Goal: Task Accomplishment & Management: Complete application form

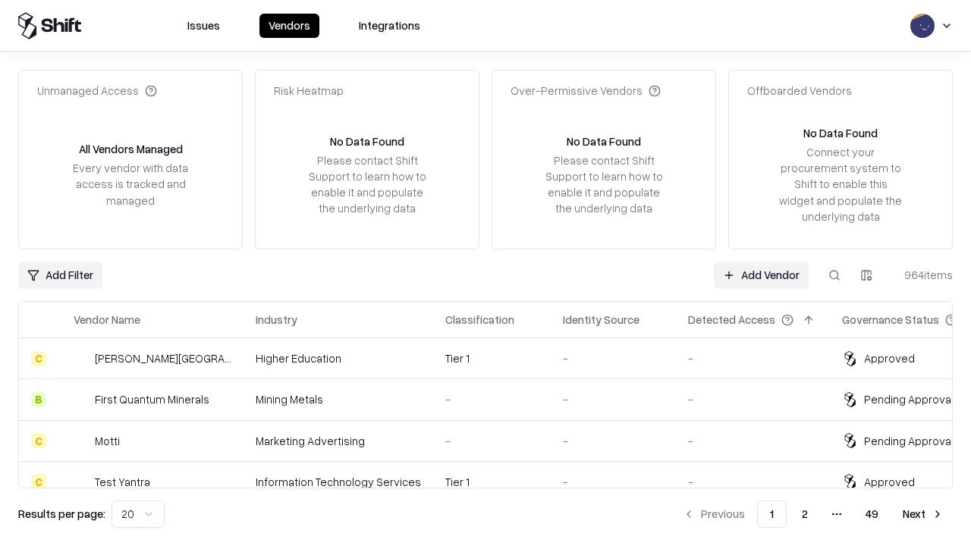
click at [761, 275] on link "Add Vendor" at bounding box center [761, 275] width 95 height 27
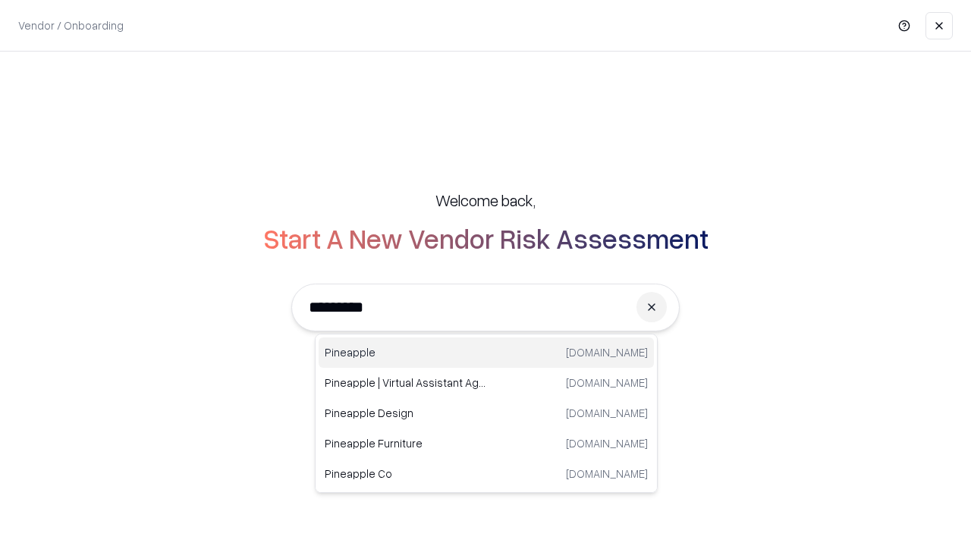
click at [486, 353] on div "Pineapple [DOMAIN_NAME]" at bounding box center [486, 353] width 335 height 30
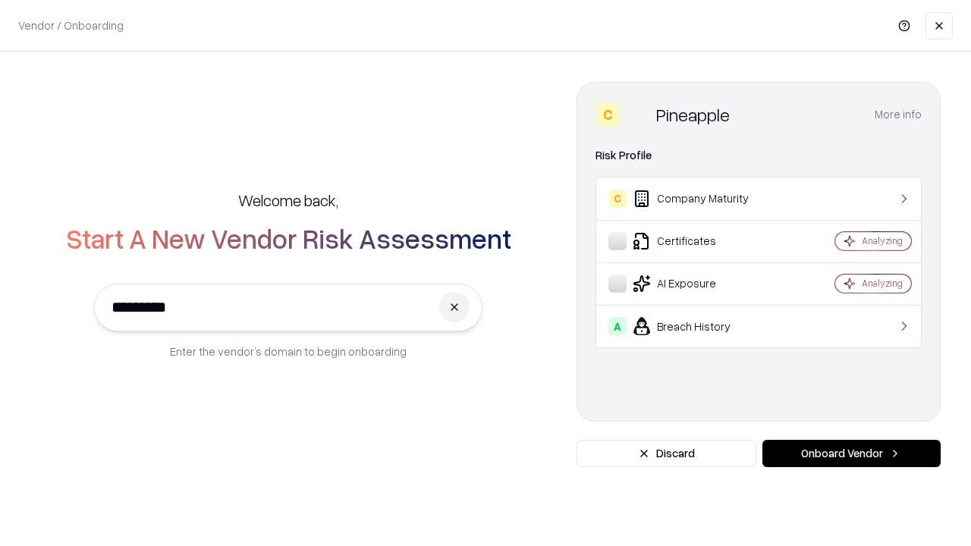
type input "*********"
click at [851, 454] on button "Onboard Vendor" at bounding box center [852, 453] width 178 height 27
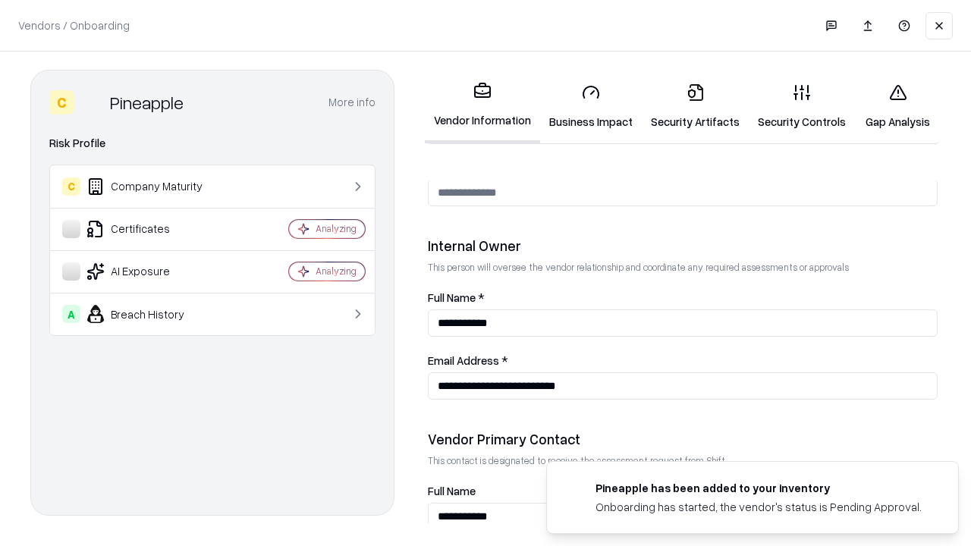
scroll to position [786, 0]
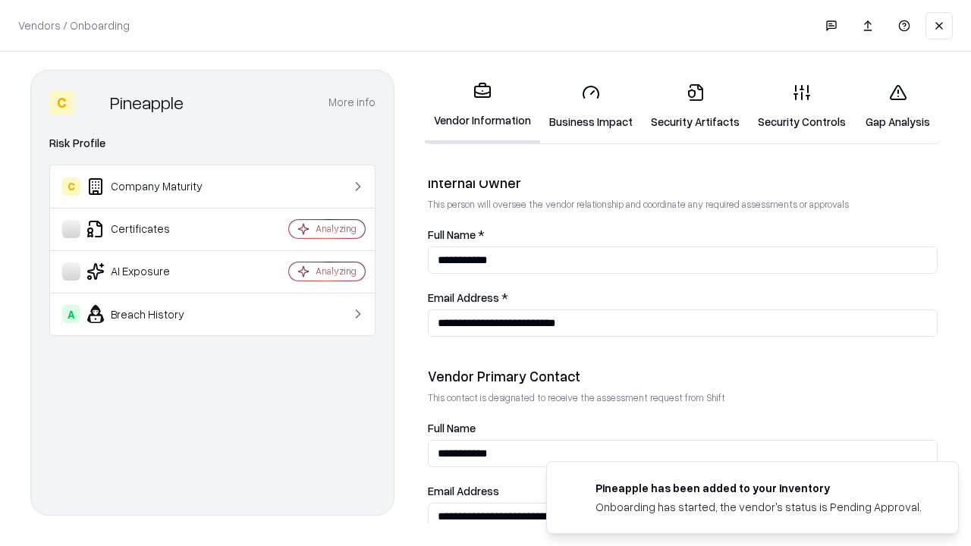
click at [591, 106] on link "Business Impact" at bounding box center [591, 106] width 102 height 71
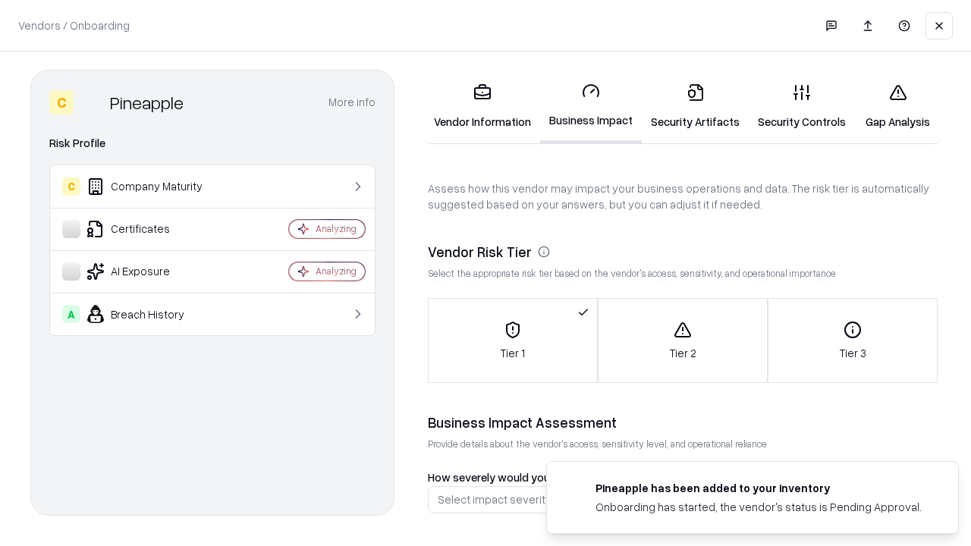
click at [898, 106] on link "Gap Analysis" at bounding box center [898, 106] width 86 height 71
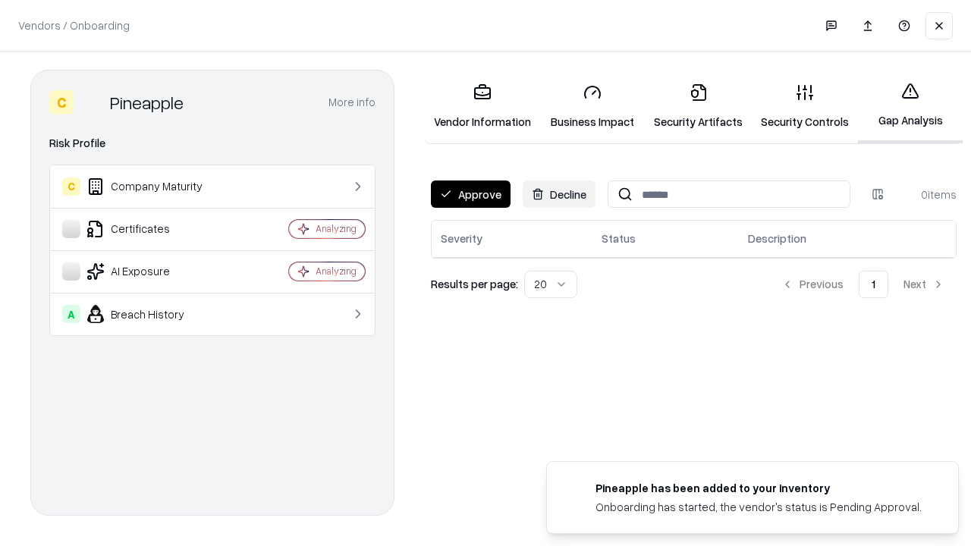
click at [470, 194] on button "Approve" at bounding box center [471, 194] width 80 height 27
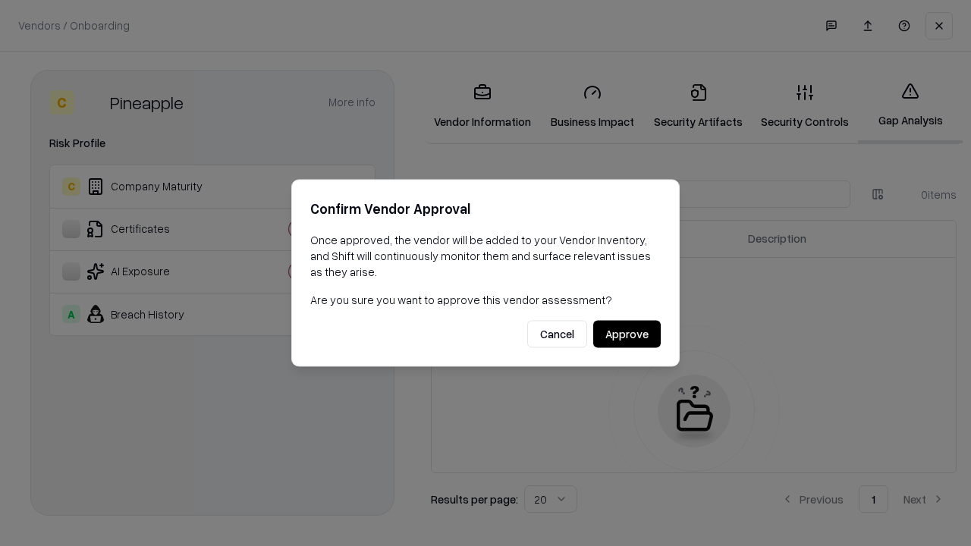
click at [627, 334] on button "Approve" at bounding box center [627, 334] width 68 height 27
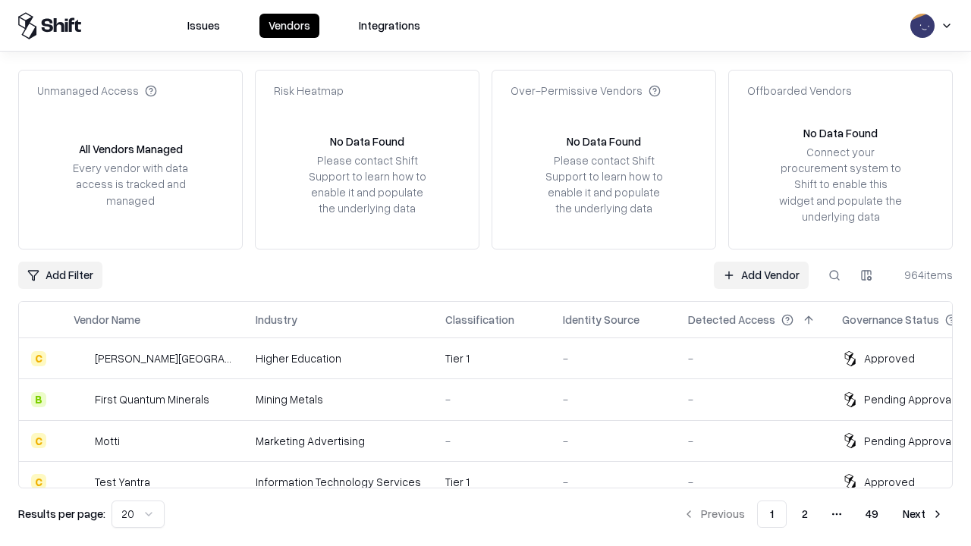
type input "*********"
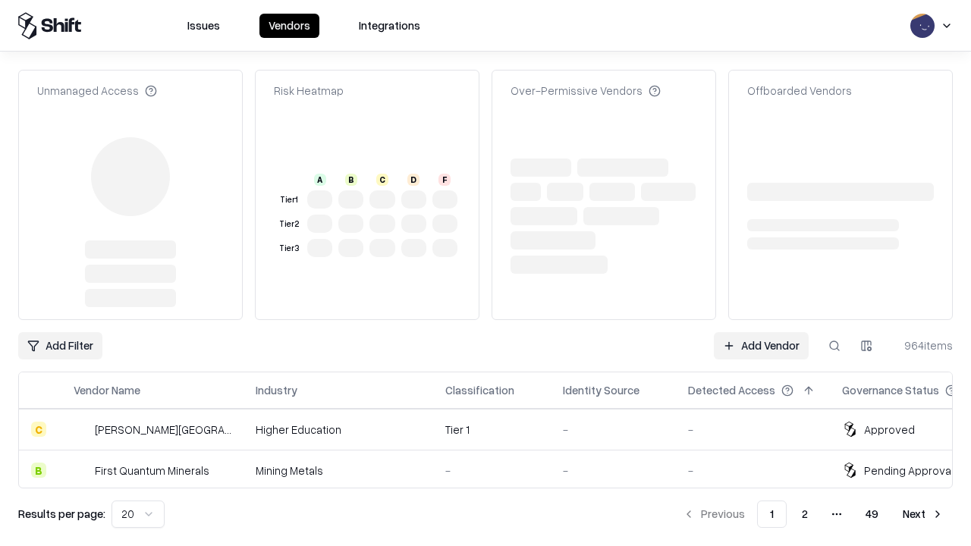
click at [761, 332] on link "Add Vendor" at bounding box center [761, 345] width 95 height 27
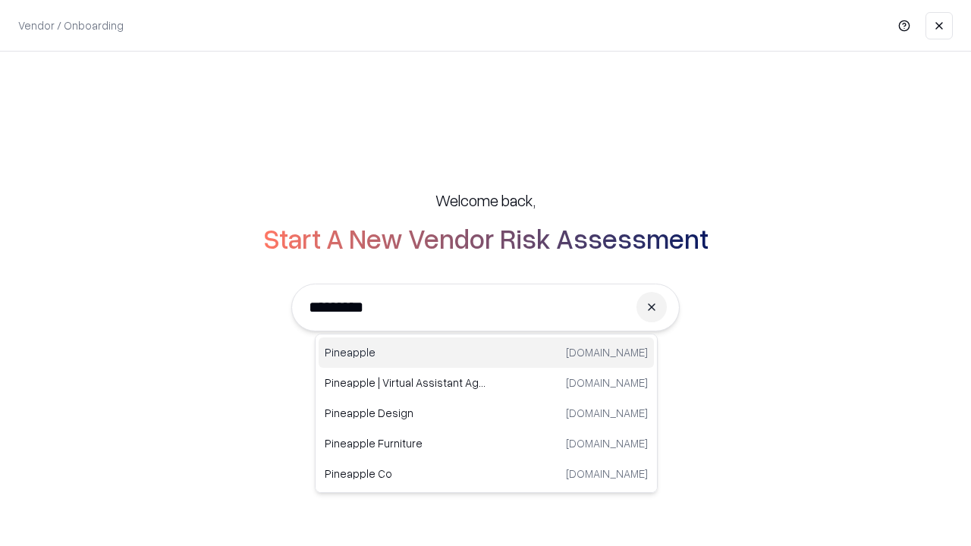
click at [486, 353] on div "Pineapple [DOMAIN_NAME]" at bounding box center [486, 353] width 335 height 30
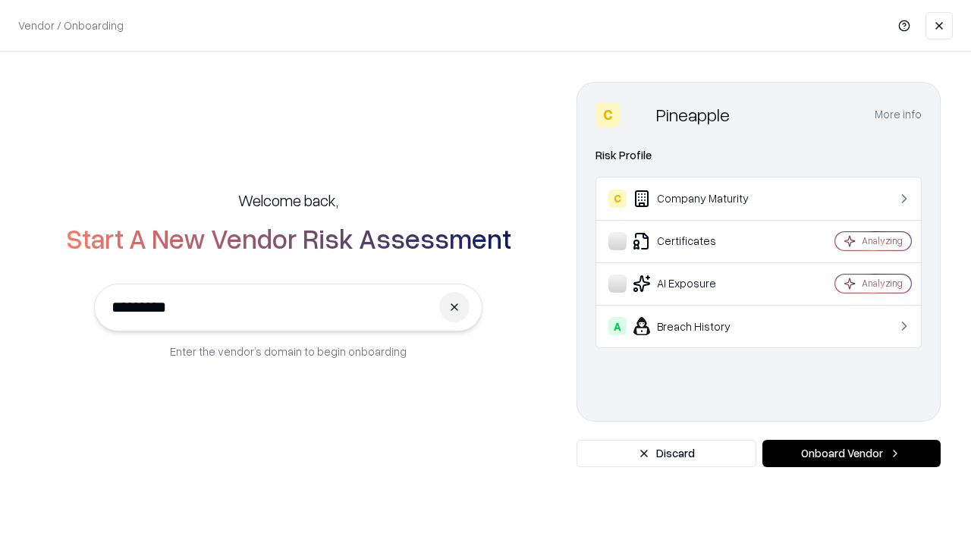
type input "*********"
click at [851, 454] on button "Onboard Vendor" at bounding box center [852, 453] width 178 height 27
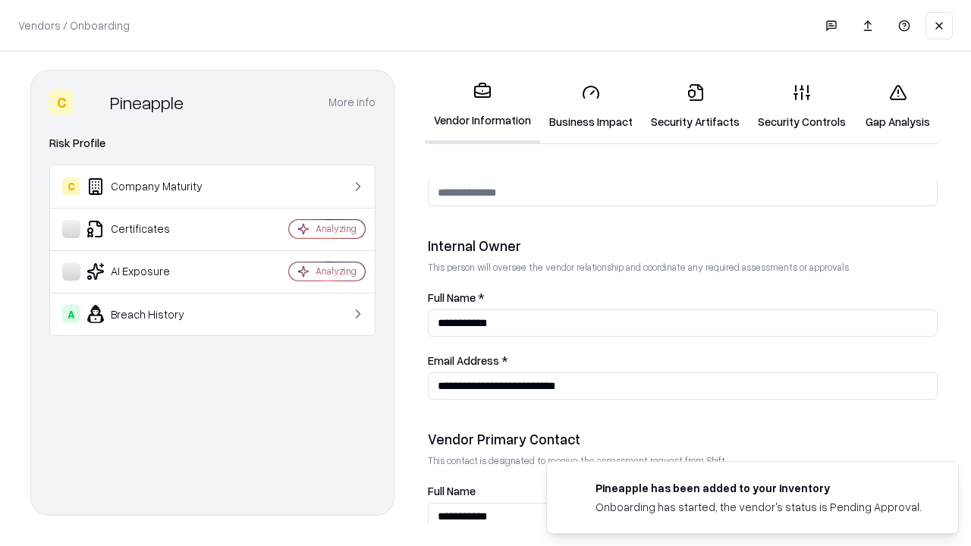
scroll to position [786, 0]
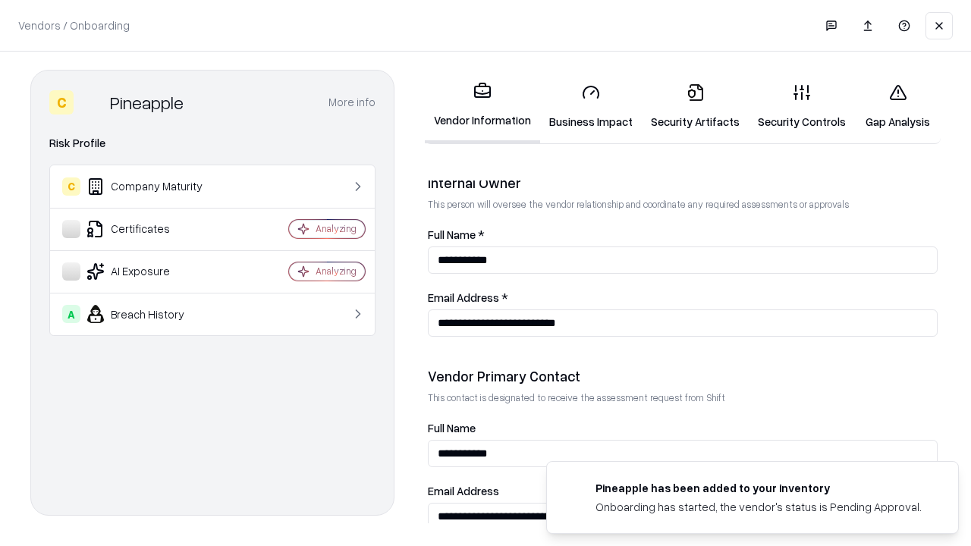
click at [898, 106] on link "Gap Analysis" at bounding box center [898, 106] width 86 height 71
